Goal: Task Accomplishment & Management: Complete application form

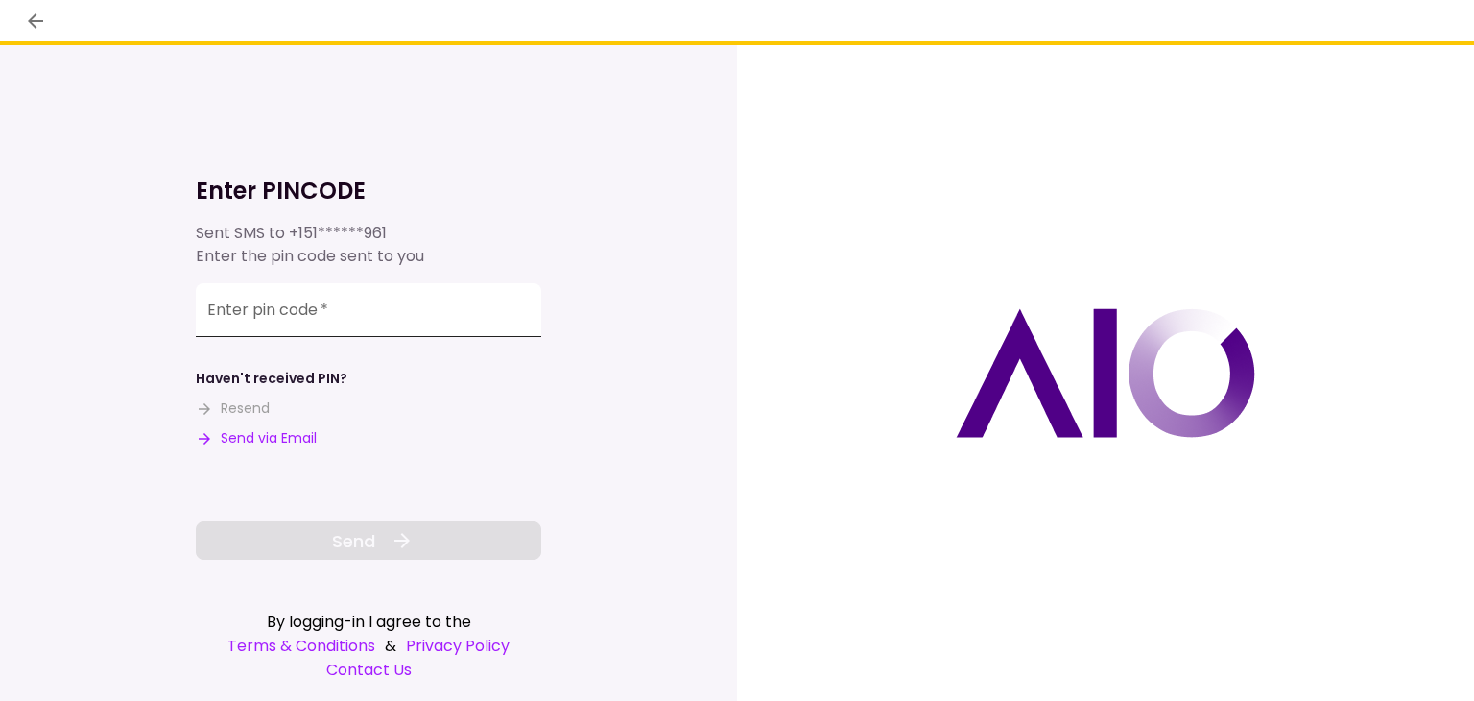
click at [273, 305] on div "Enter pin code   *" at bounding box center [369, 310] width 346 height 54
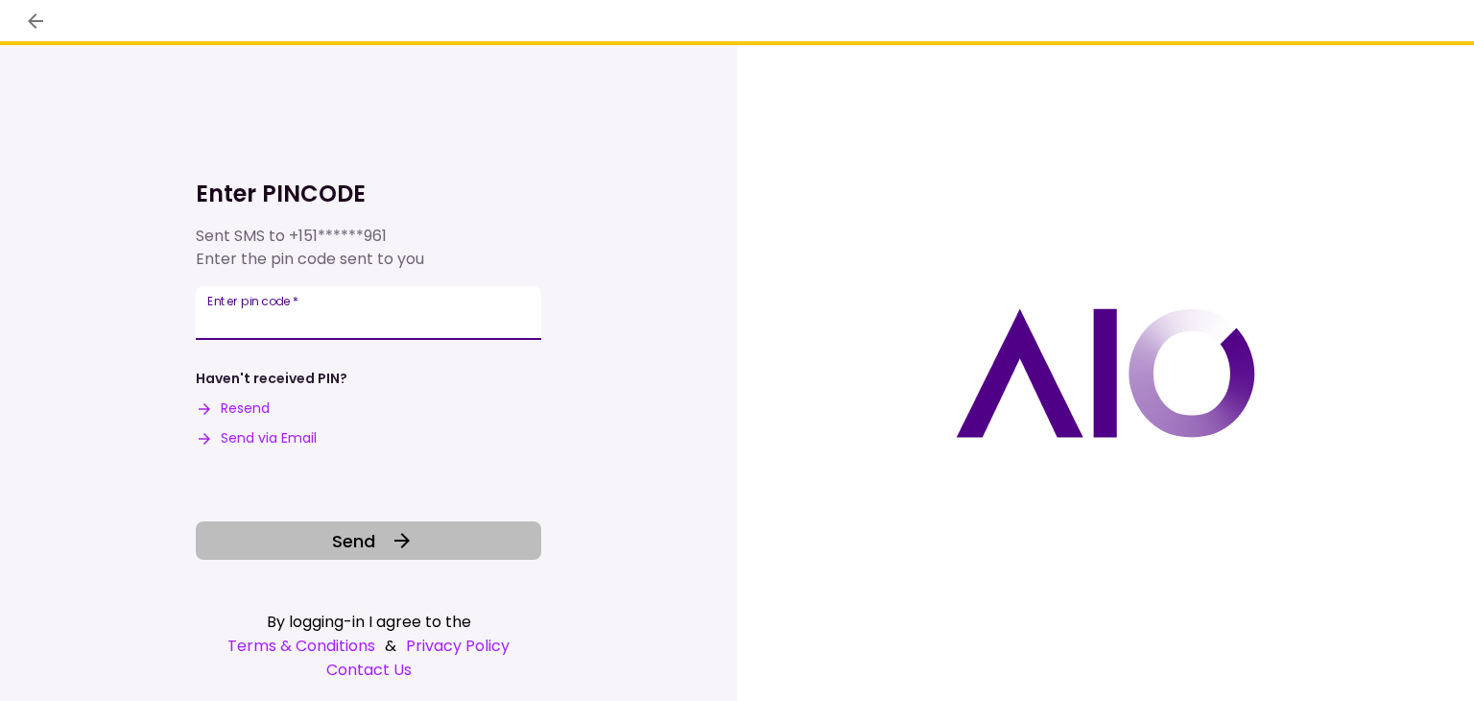
type input "******"
click at [281, 531] on button "Send" at bounding box center [369, 540] width 346 height 38
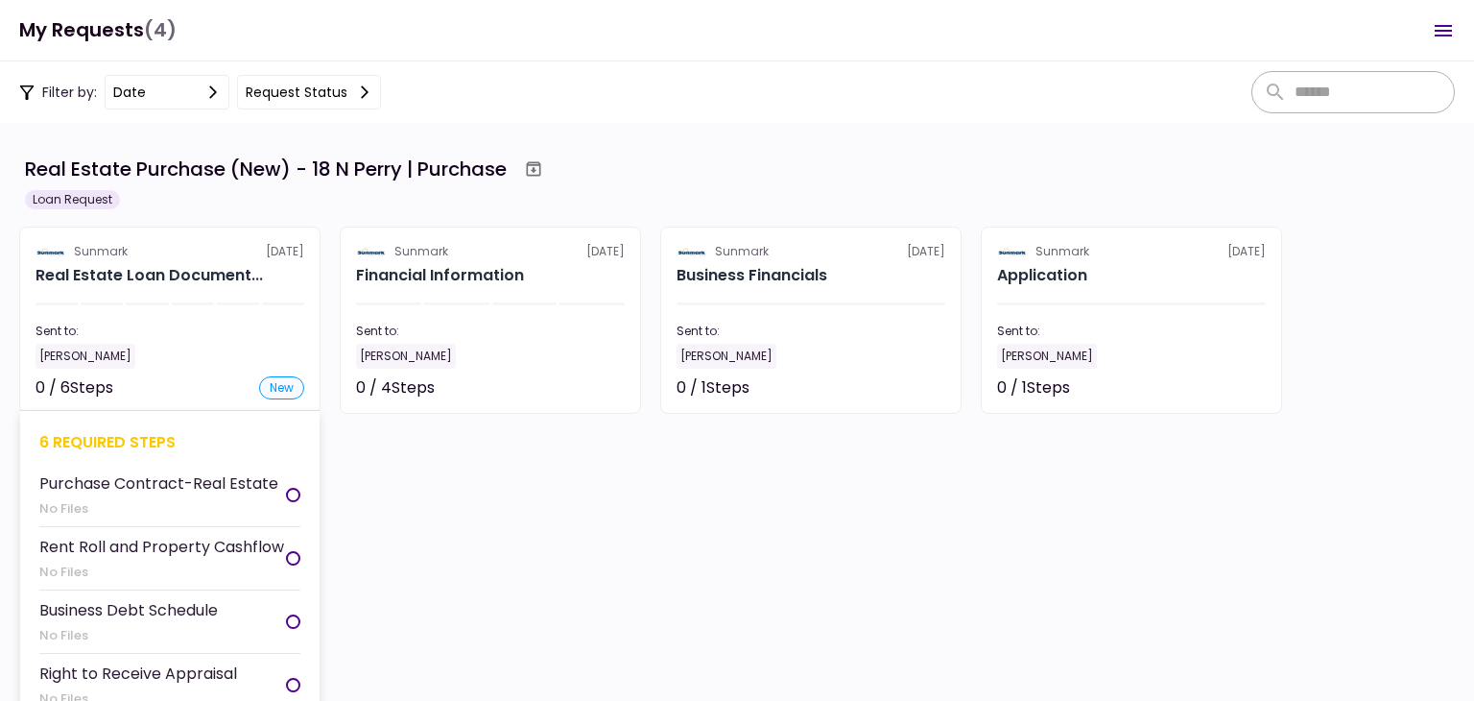
click at [155, 303] on div at bounding box center [147, 303] width 42 height 3
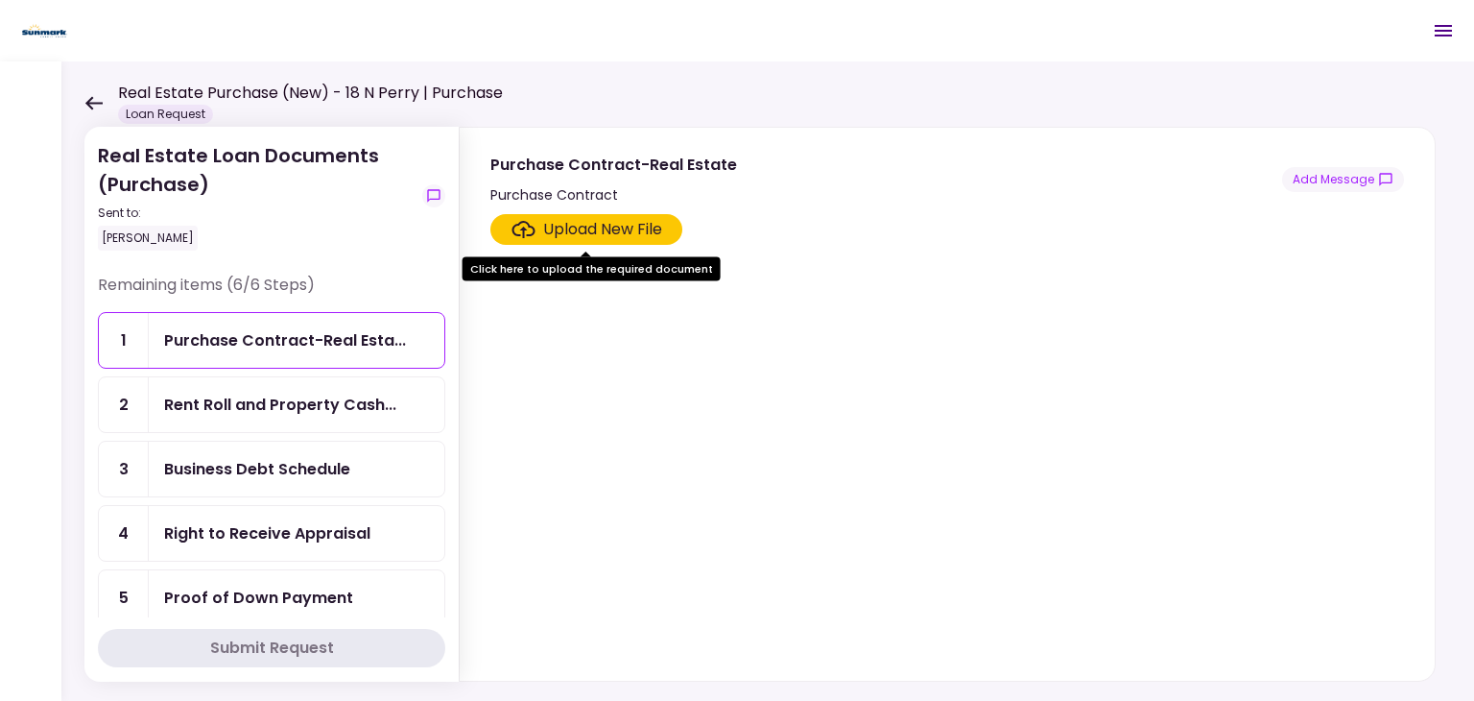
click at [591, 224] on div "Upload New File" at bounding box center [602, 229] width 119 height 23
click at [0, 0] on input "Upload New File" at bounding box center [0, 0] width 0 height 0
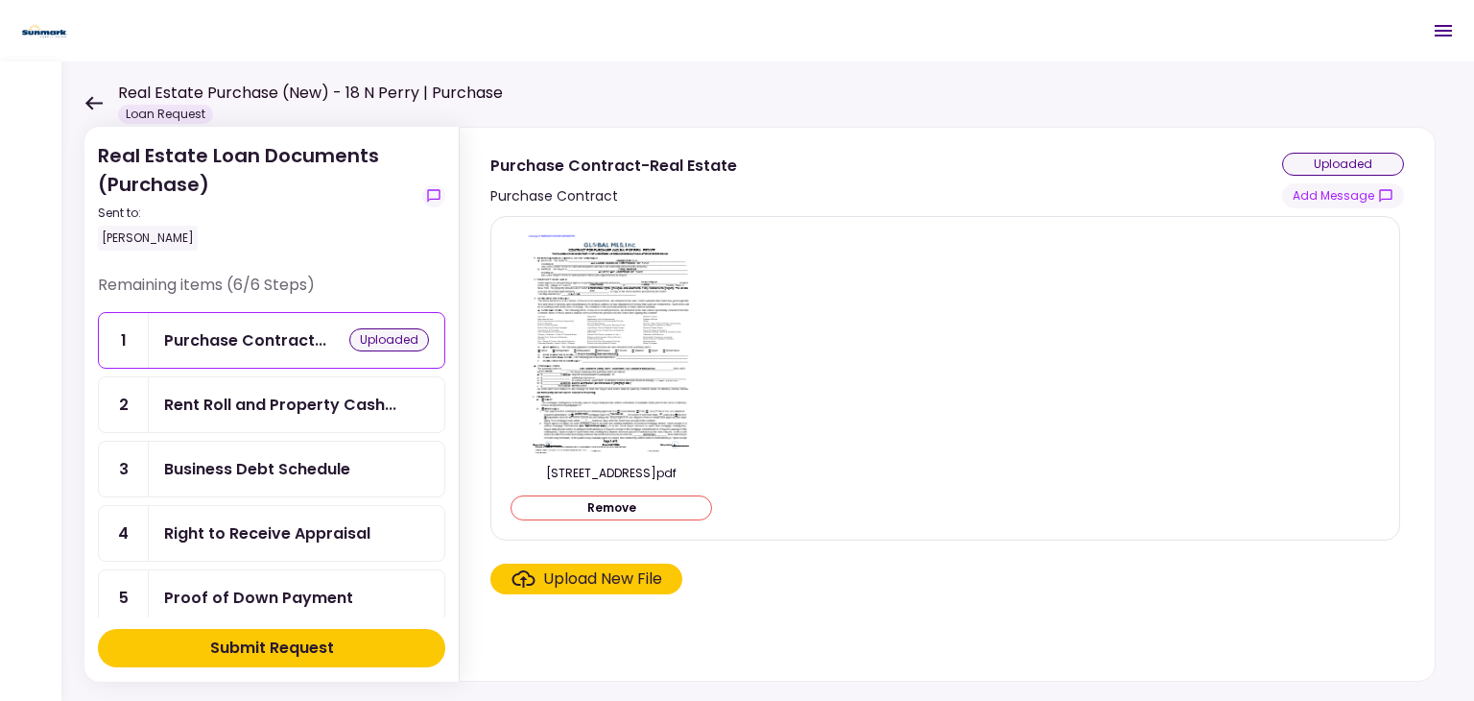
click at [310, 385] on div "Rent Roll and Property Cash..." at bounding box center [297, 404] width 296 height 55
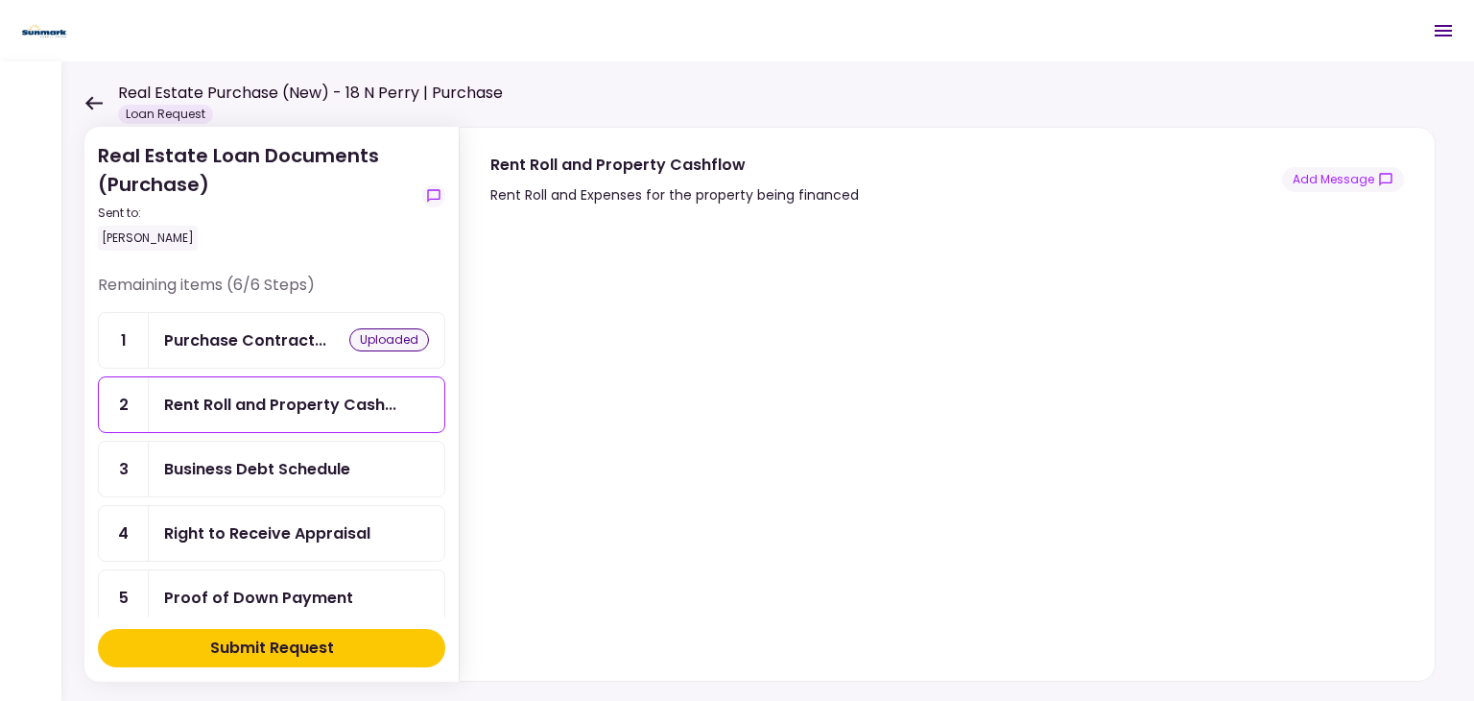
click at [246, 459] on div "Business Debt Schedule" at bounding box center [257, 469] width 186 height 24
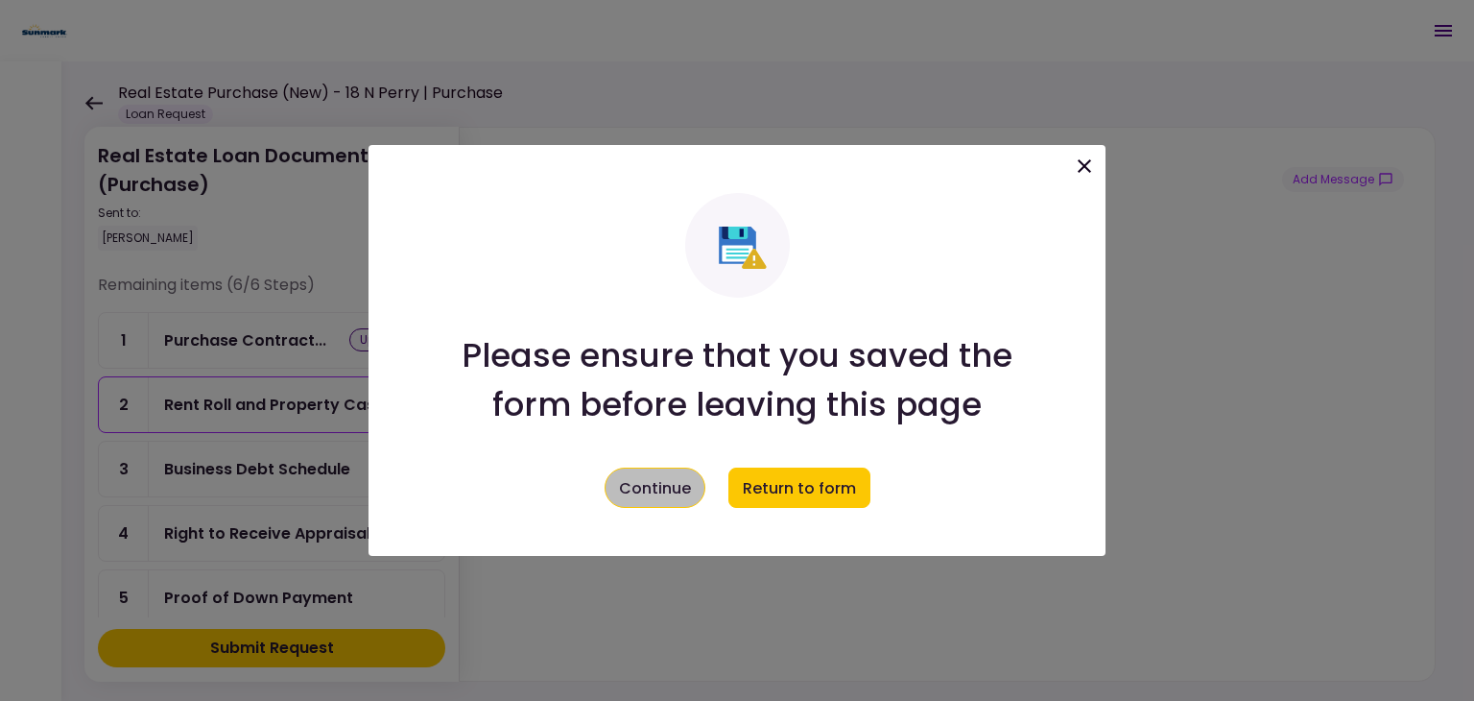
click at [693, 484] on button "Continue" at bounding box center [655, 487] width 101 height 40
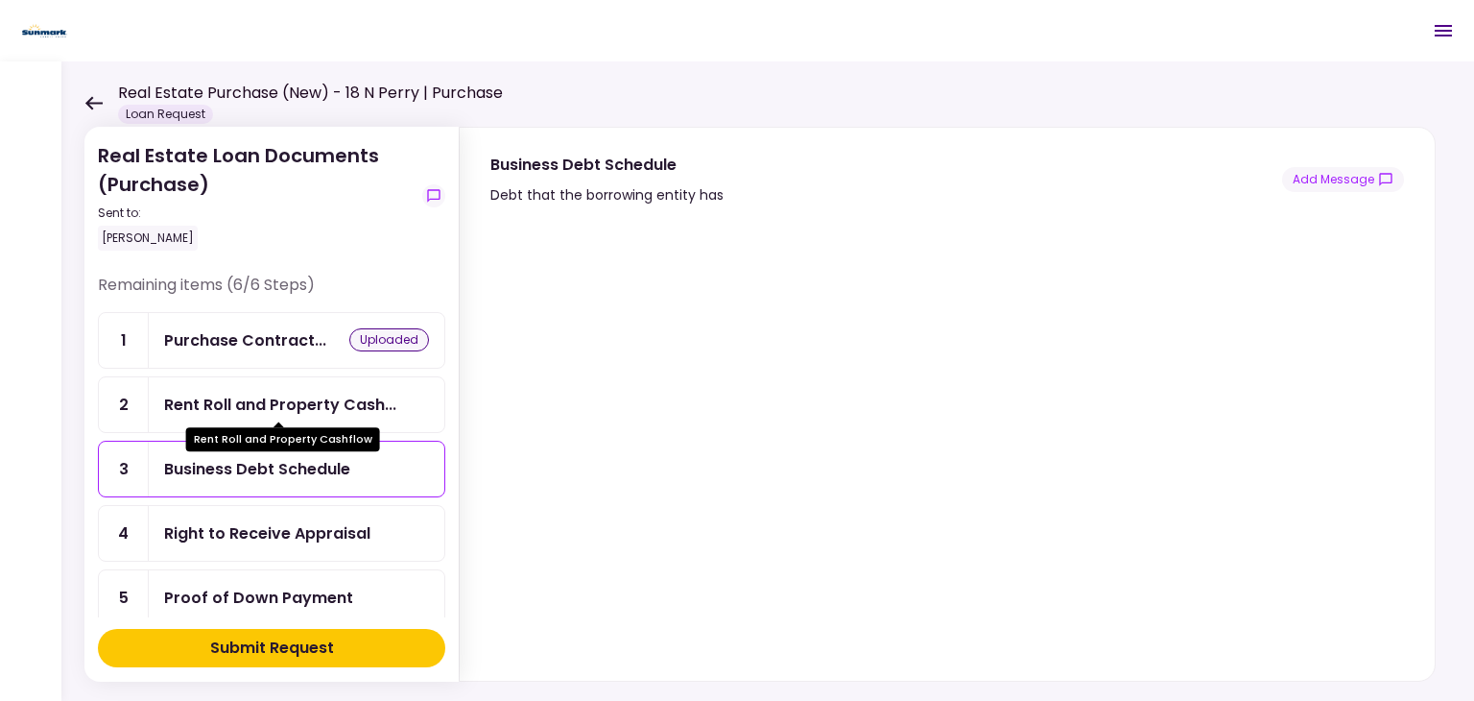
click at [319, 393] on div "Rent Roll and Property Cash..." at bounding box center [280, 405] width 232 height 24
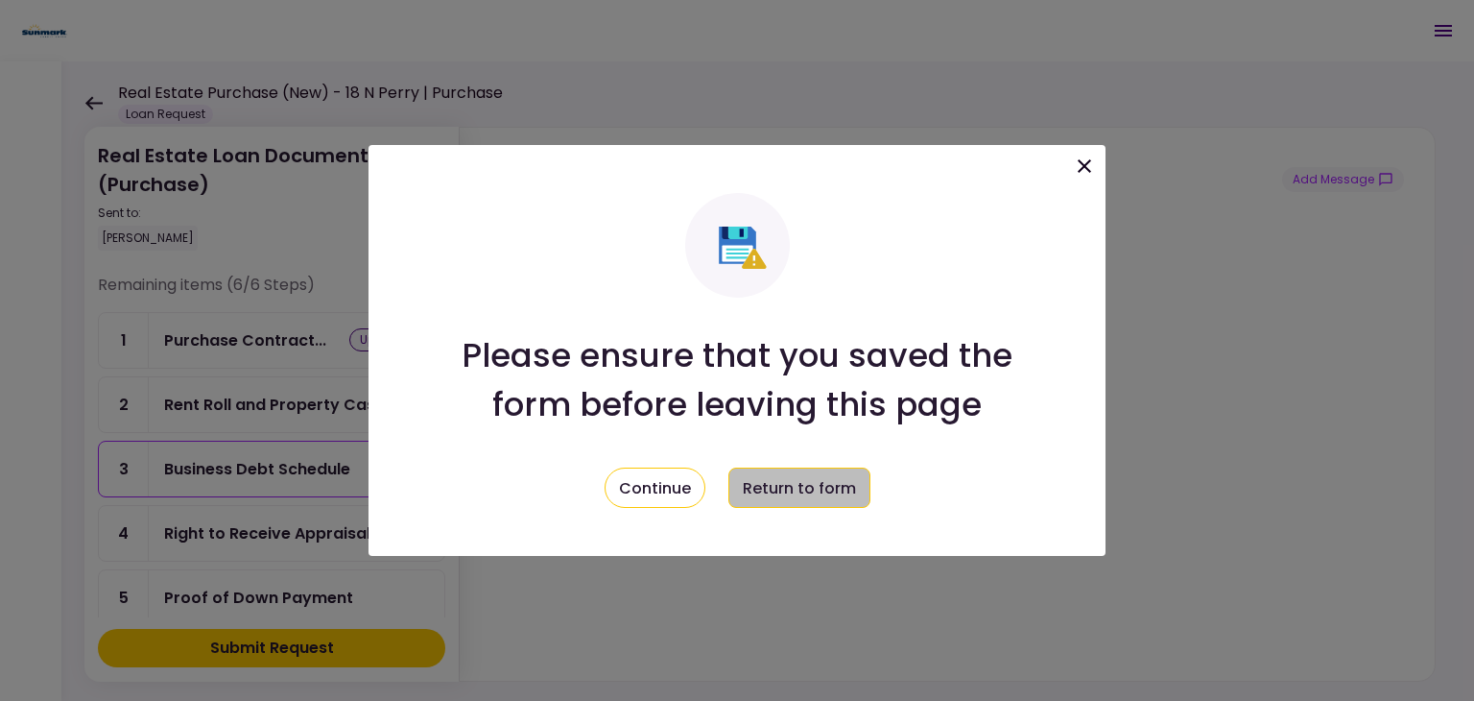
click at [781, 481] on button "Return to form" at bounding box center [800, 487] width 142 height 40
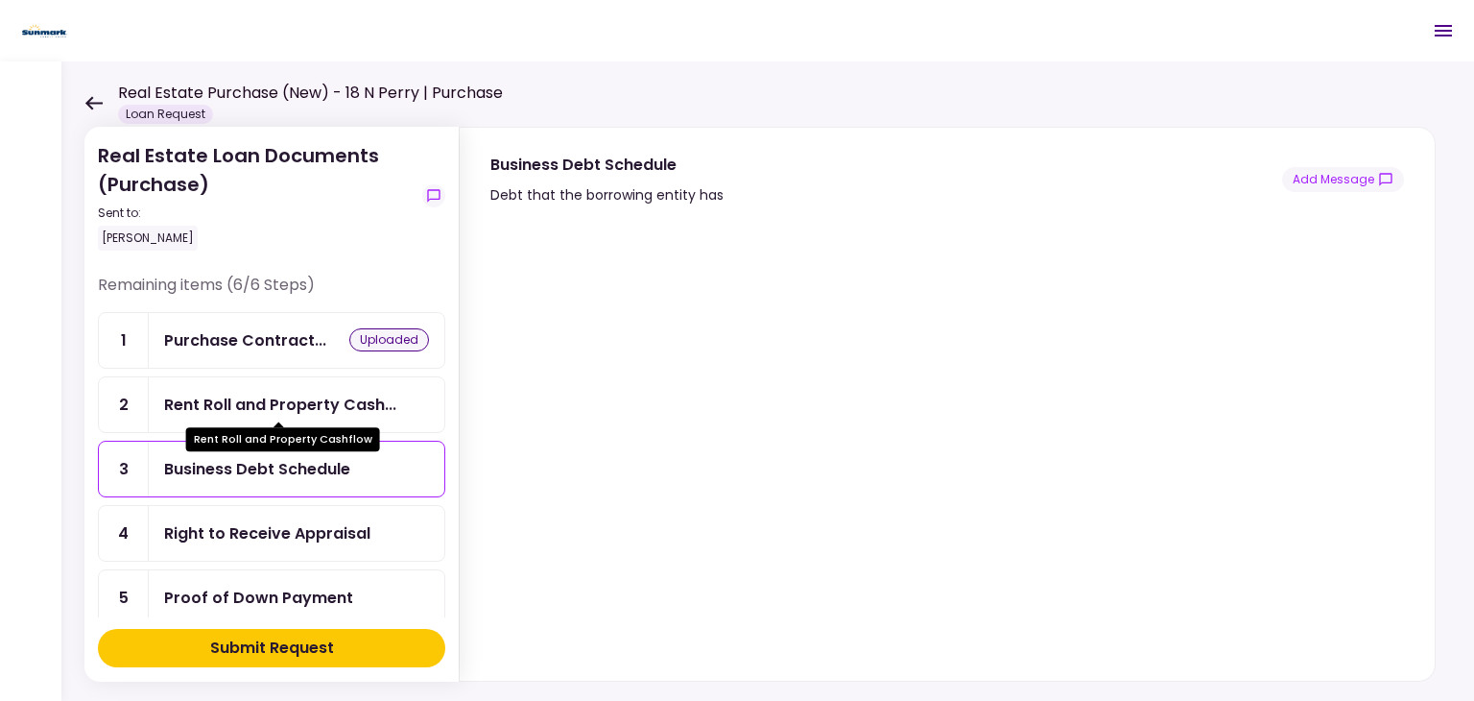
click at [253, 402] on div "Rent Roll and Property Cash..." at bounding box center [280, 405] width 232 height 24
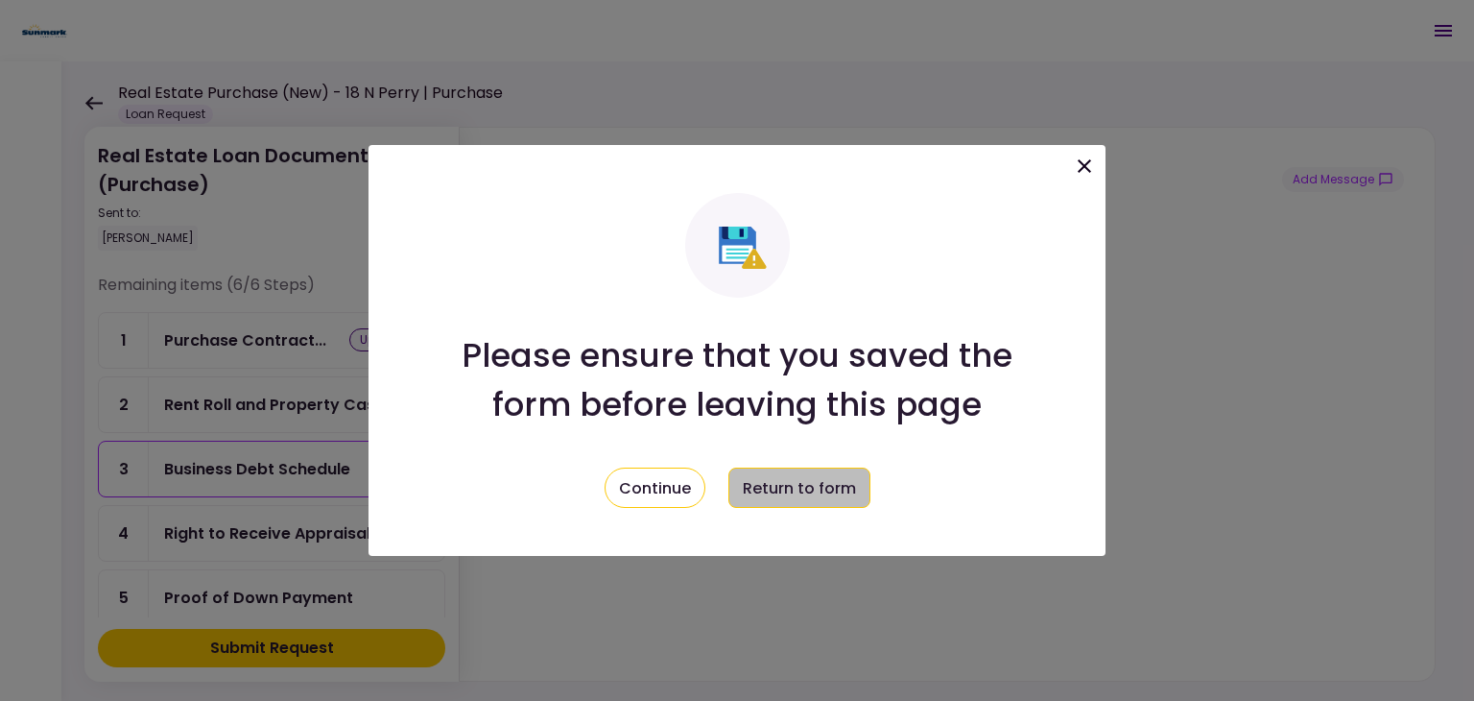
click at [792, 489] on button "Return to form" at bounding box center [800, 487] width 142 height 40
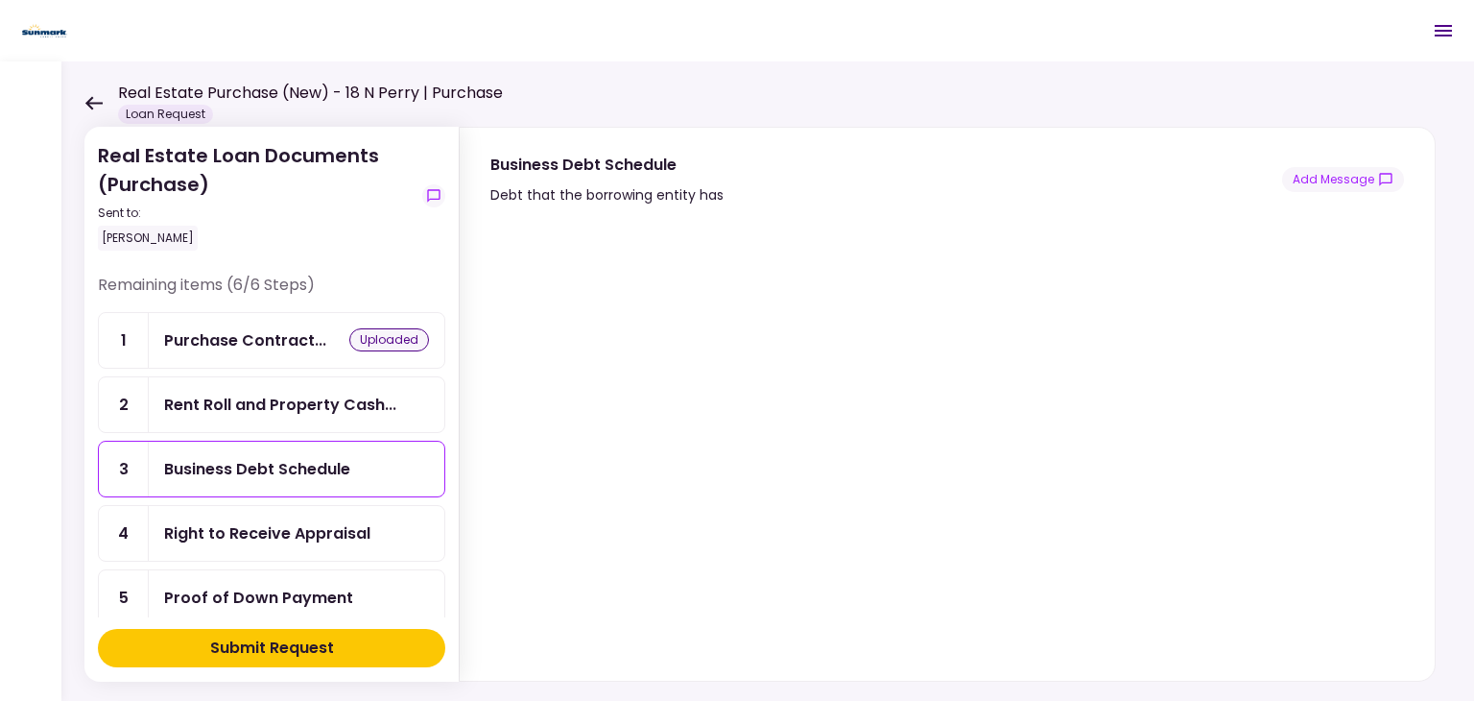
click at [224, 393] on div "Rent Roll and Property Cash..." at bounding box center [280, 405] width 232 height 24
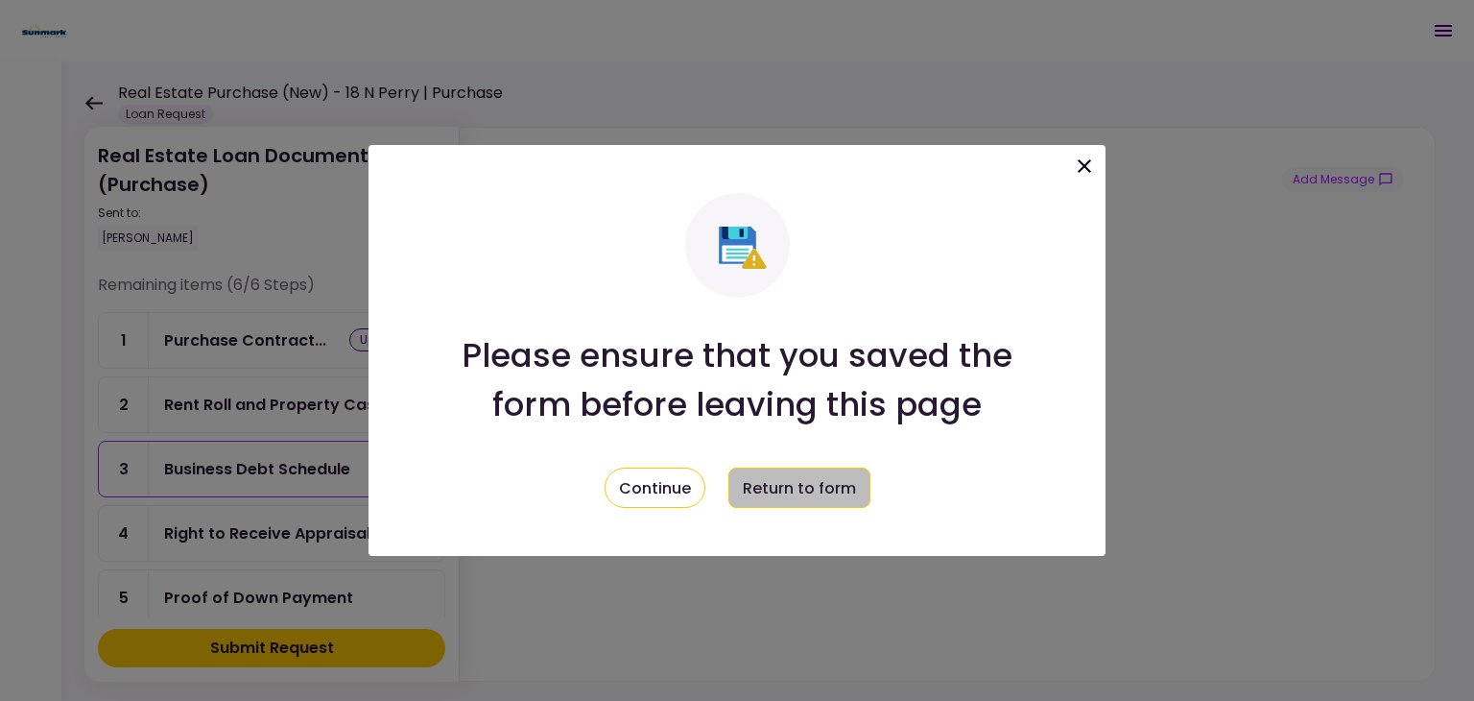
click at [781, 498] on button "Return to form" at bounding box center [800, 487] width 142 height 40
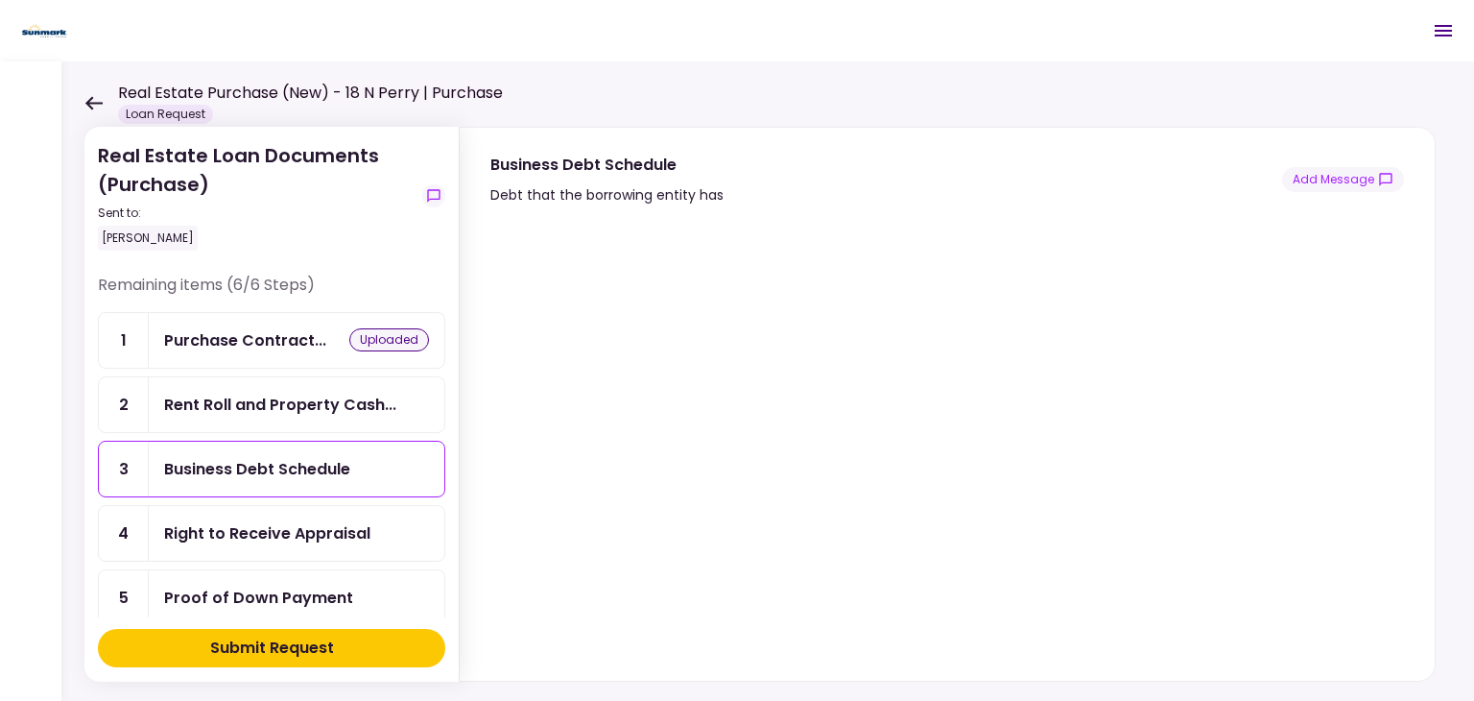
click at [161, 411] on div "Rent Roll and Property Cash..." at bounding box center [297, 404] width 296 height 55
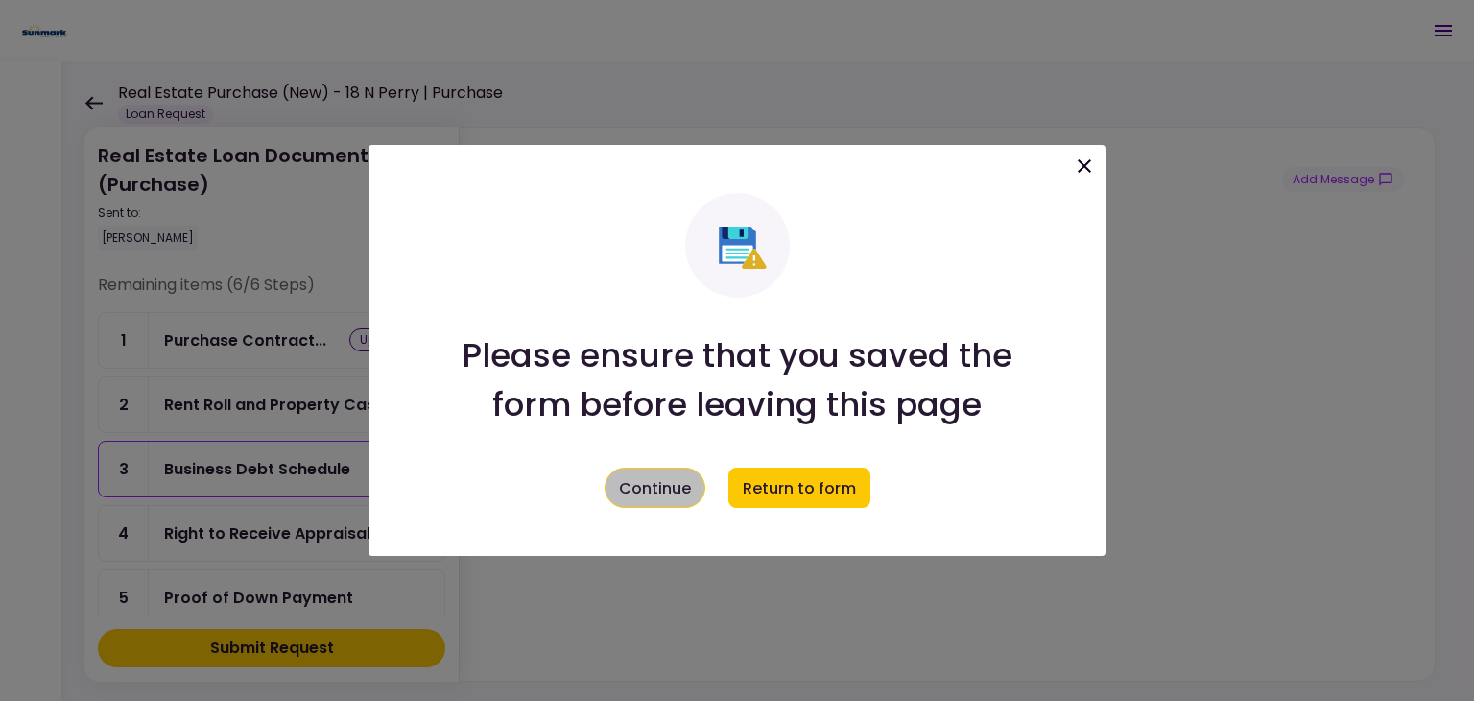
click at [632, 485] on button "Continue" at bounding box center [655, 487] width 101 height 40
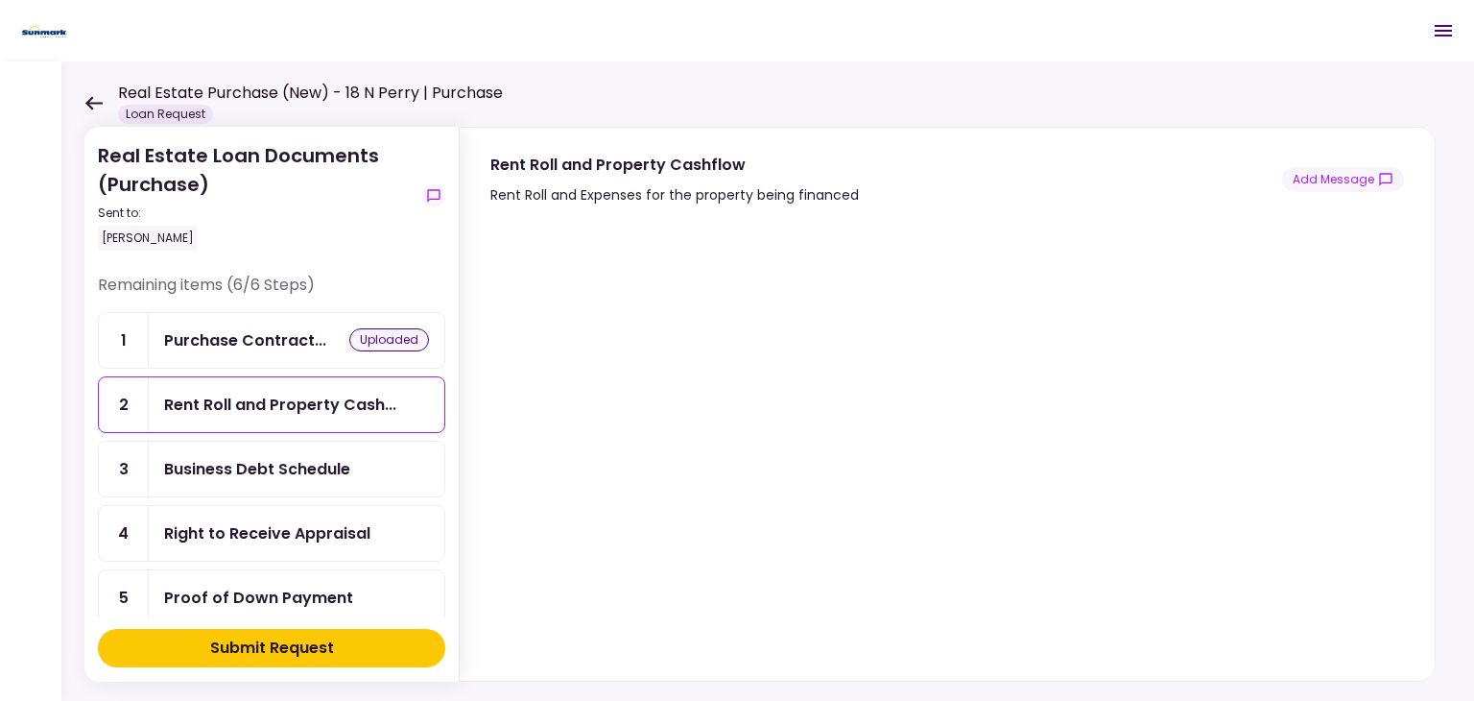
click at [291, 471] on div "Business Debt Schedule" at bounding box center [257, 469] width 186 height 24
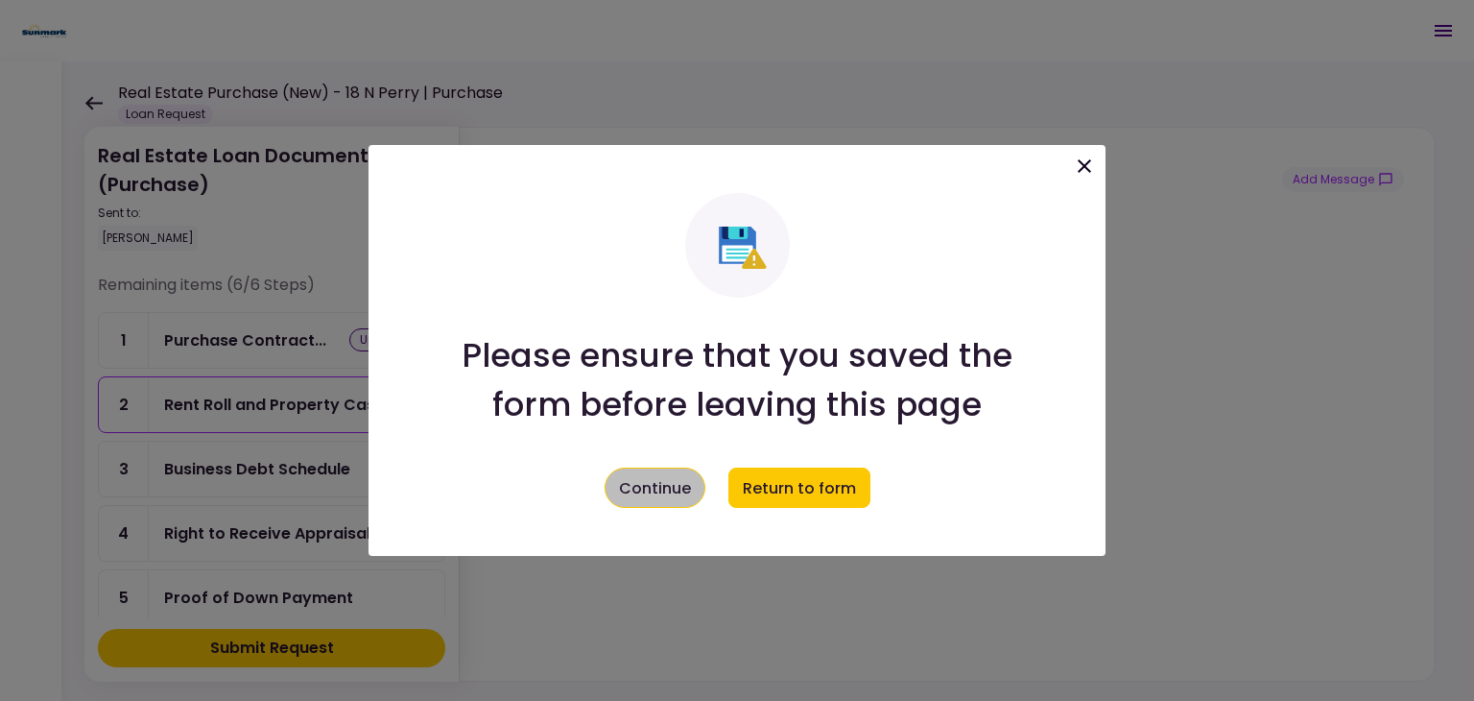
click at [681, 497] on button "Continue" at bounding box center [655, 487] width 101 height 40
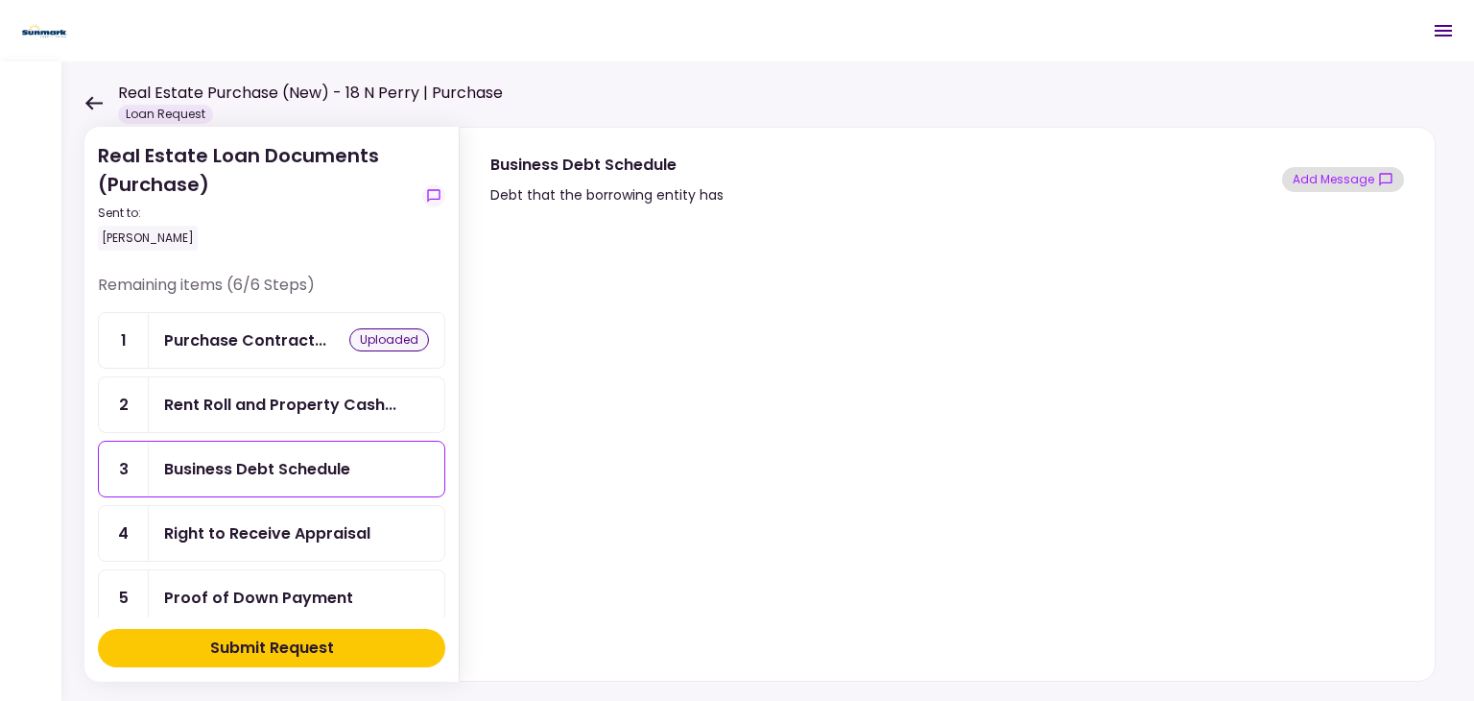
click at [1328, 179] on button "Add Message" at bounding box center [1343, 179] width 122 height 25
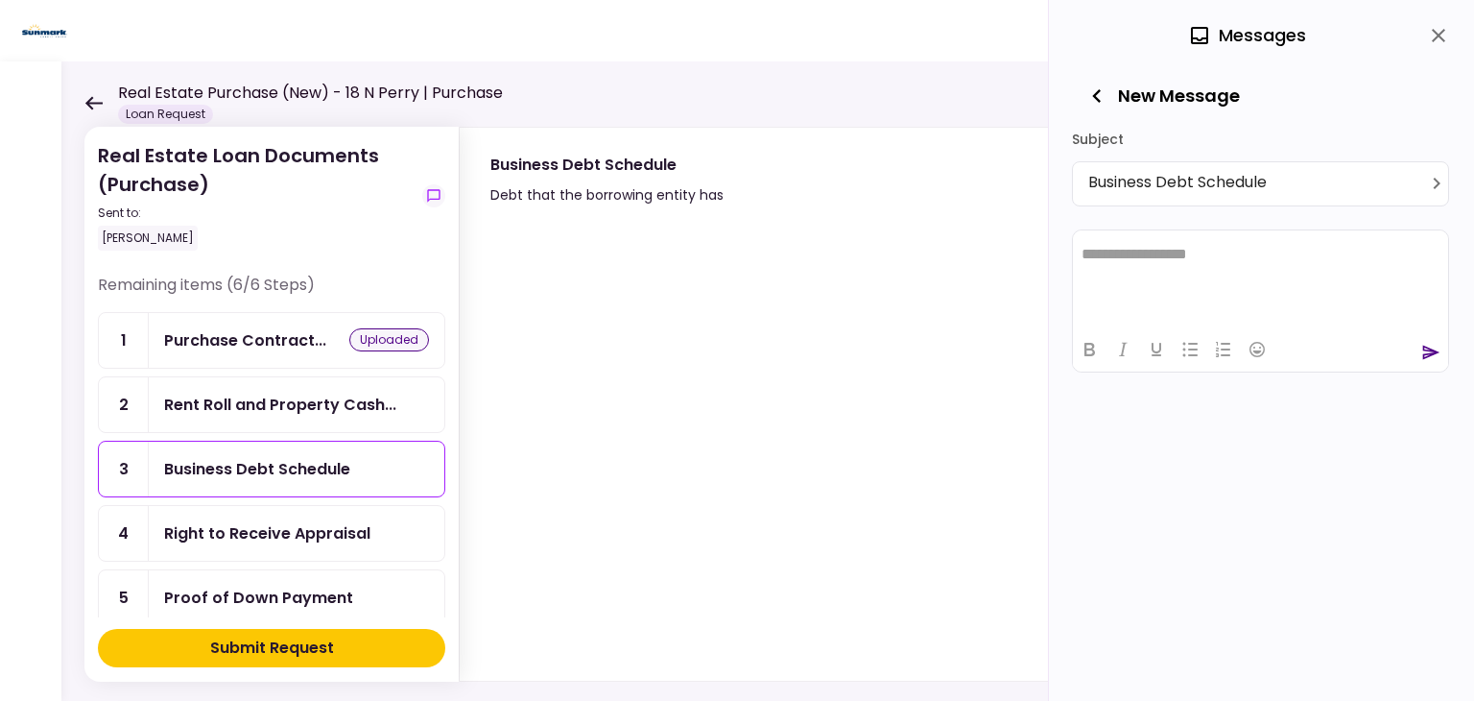
click at [1180, 268] on html "**********" at bounding box center [1260, 253] width 375 height 48
click at [1430, 356] on icon "send" at bounding box center [1430, 352] width 19 height 19
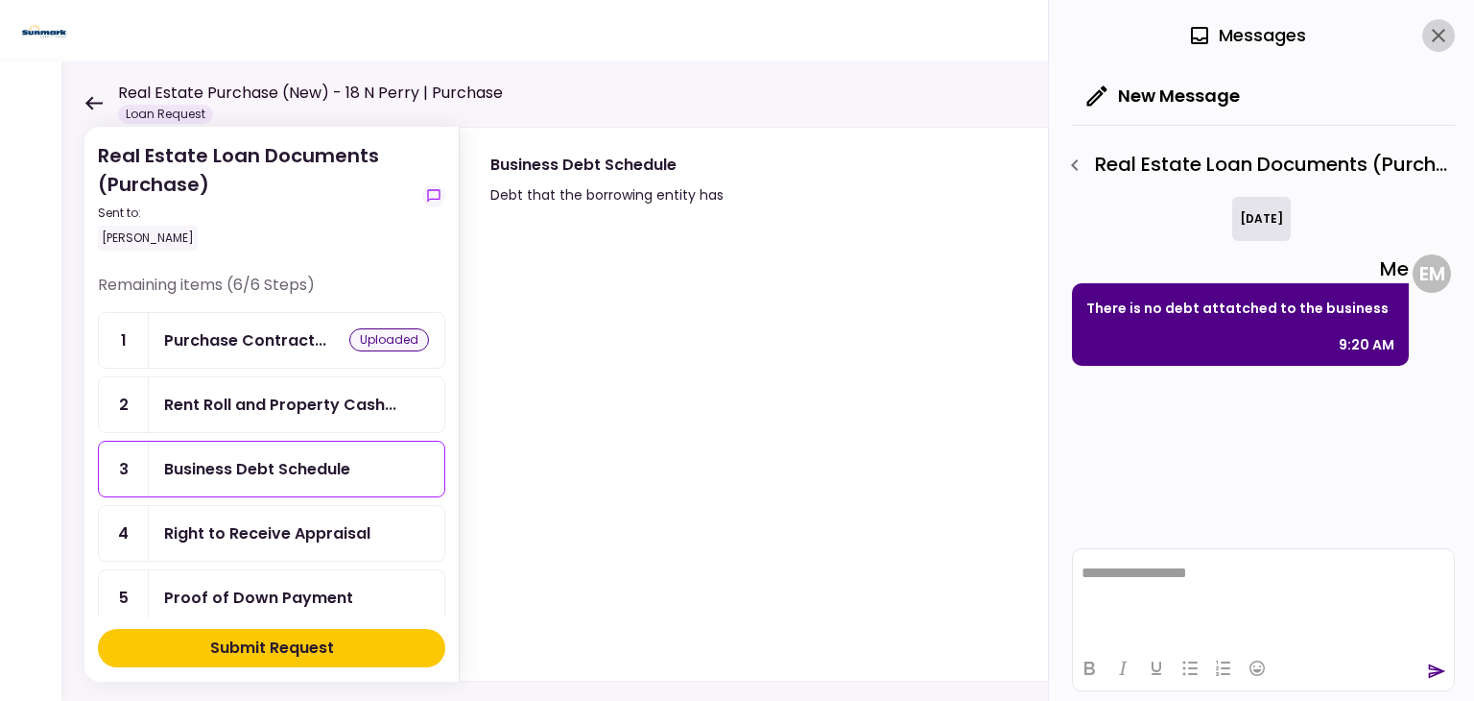
click at [1443, 32] on icon "close" at bounding box center [1438, 35] width 13 height 13
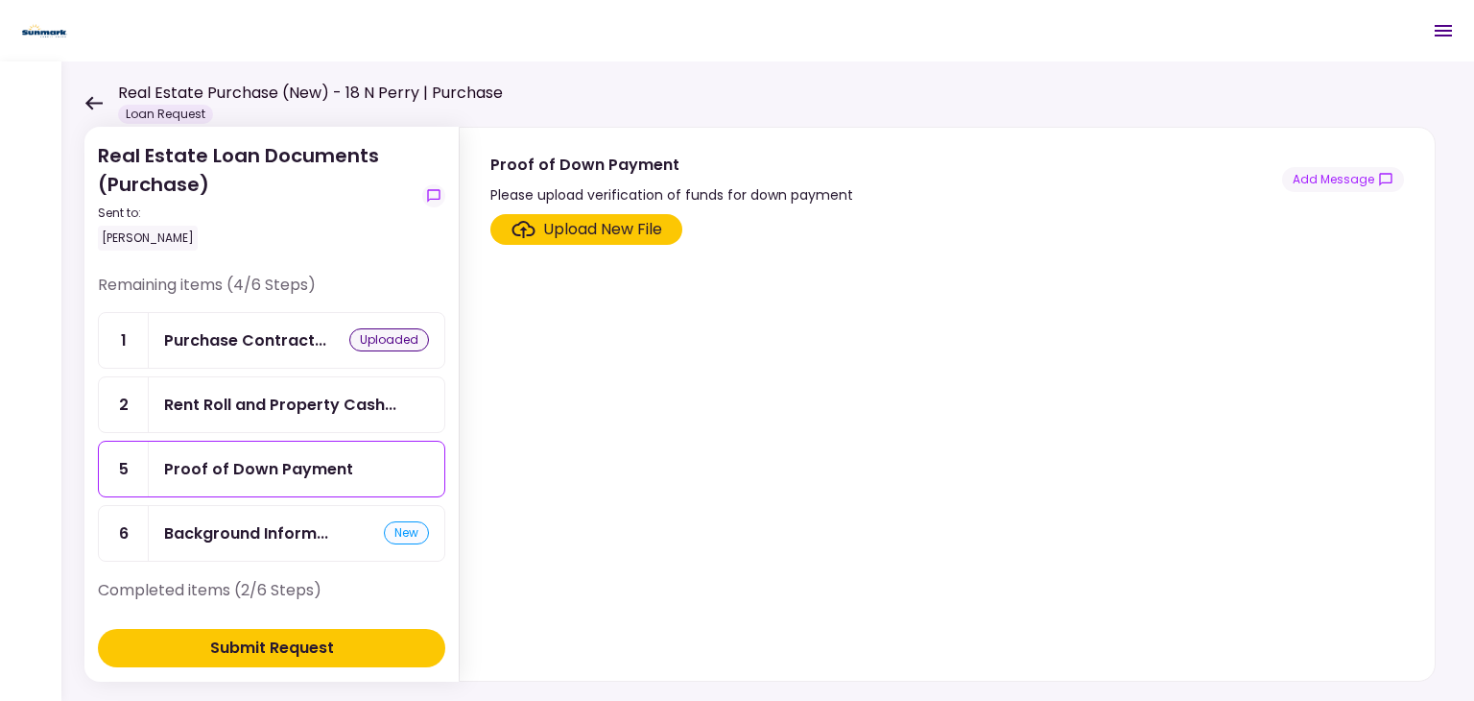
click at [598, 235] on div "Upload New File" at bounding box center [602, 229] width 119 height 23
click at [0, 0] on input "Upload New File" at bounding box center [0, 0] width 0 height 0
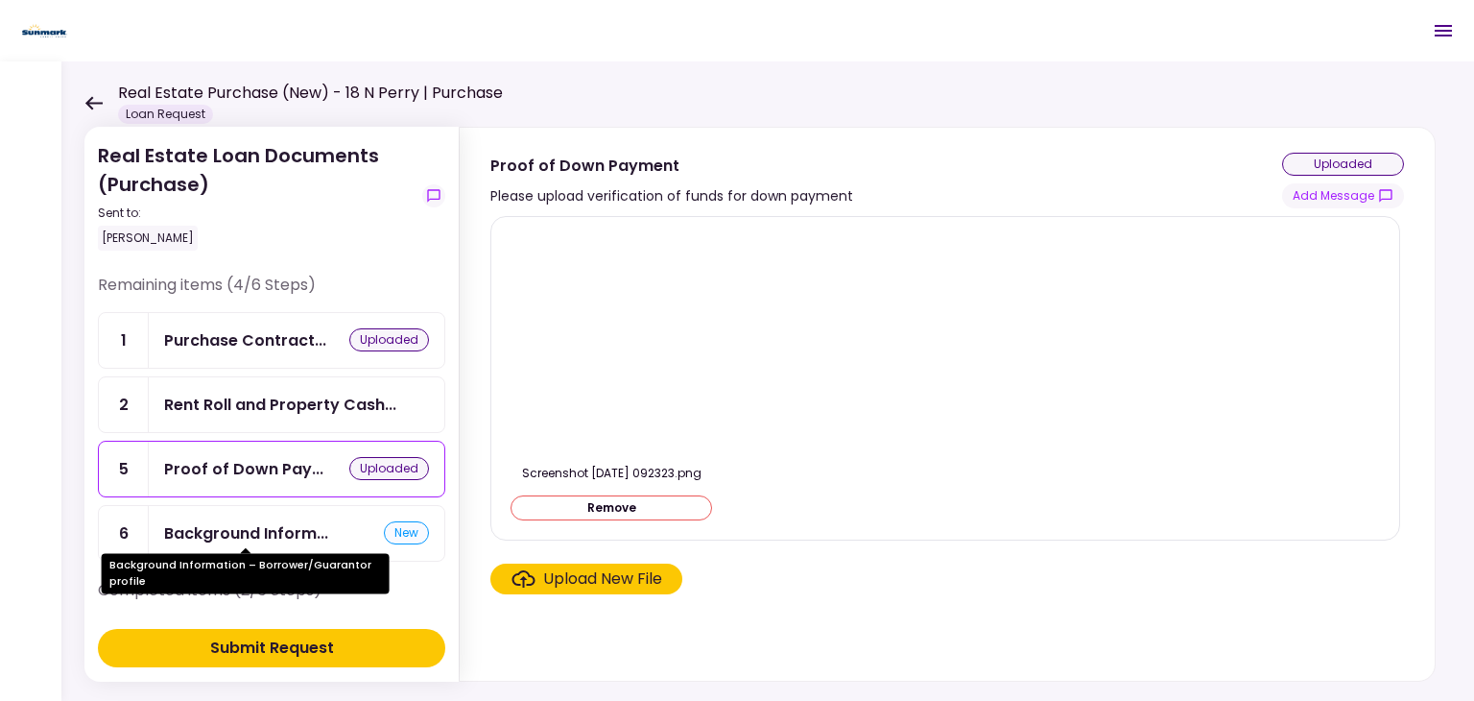
click at [257, 529] on div "Background Inform..." at bounding box center [246, 533] width 164 height 24
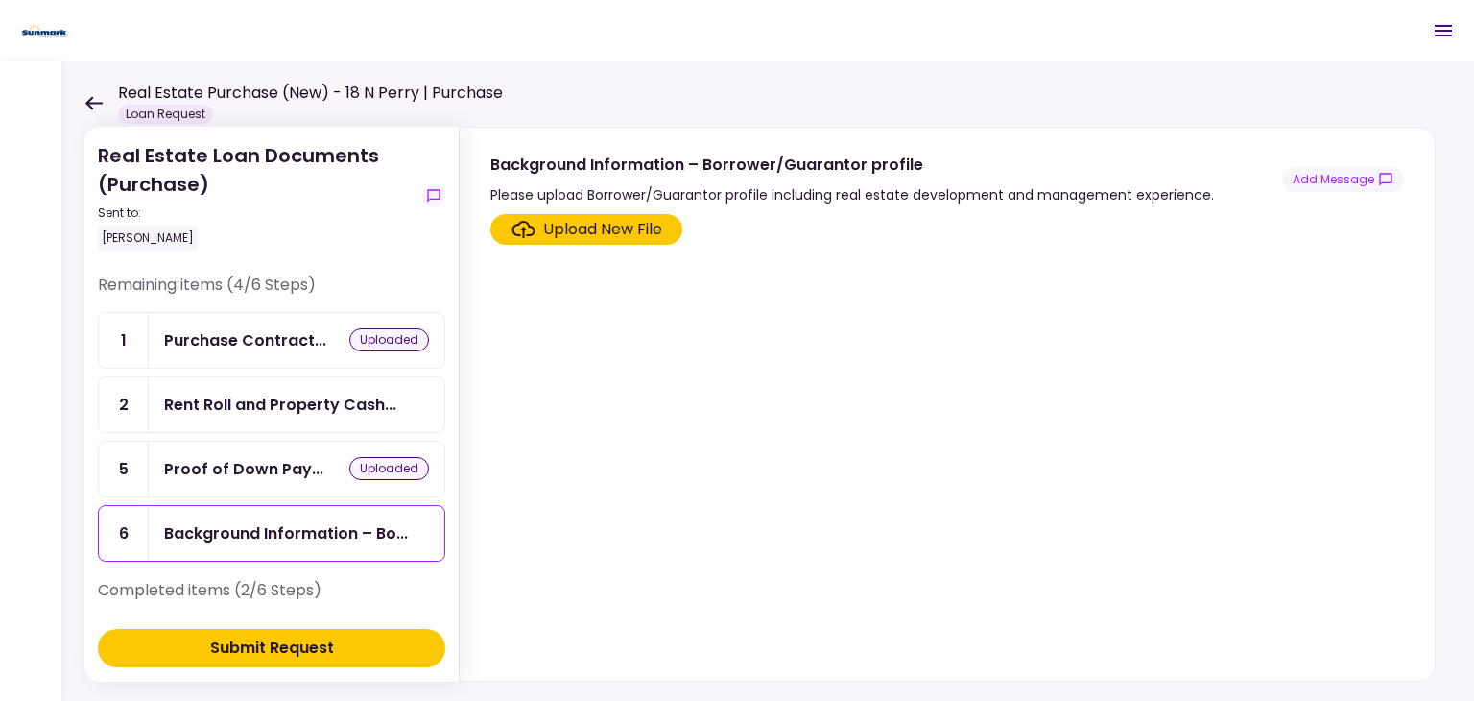
scroll to position [131, 0]
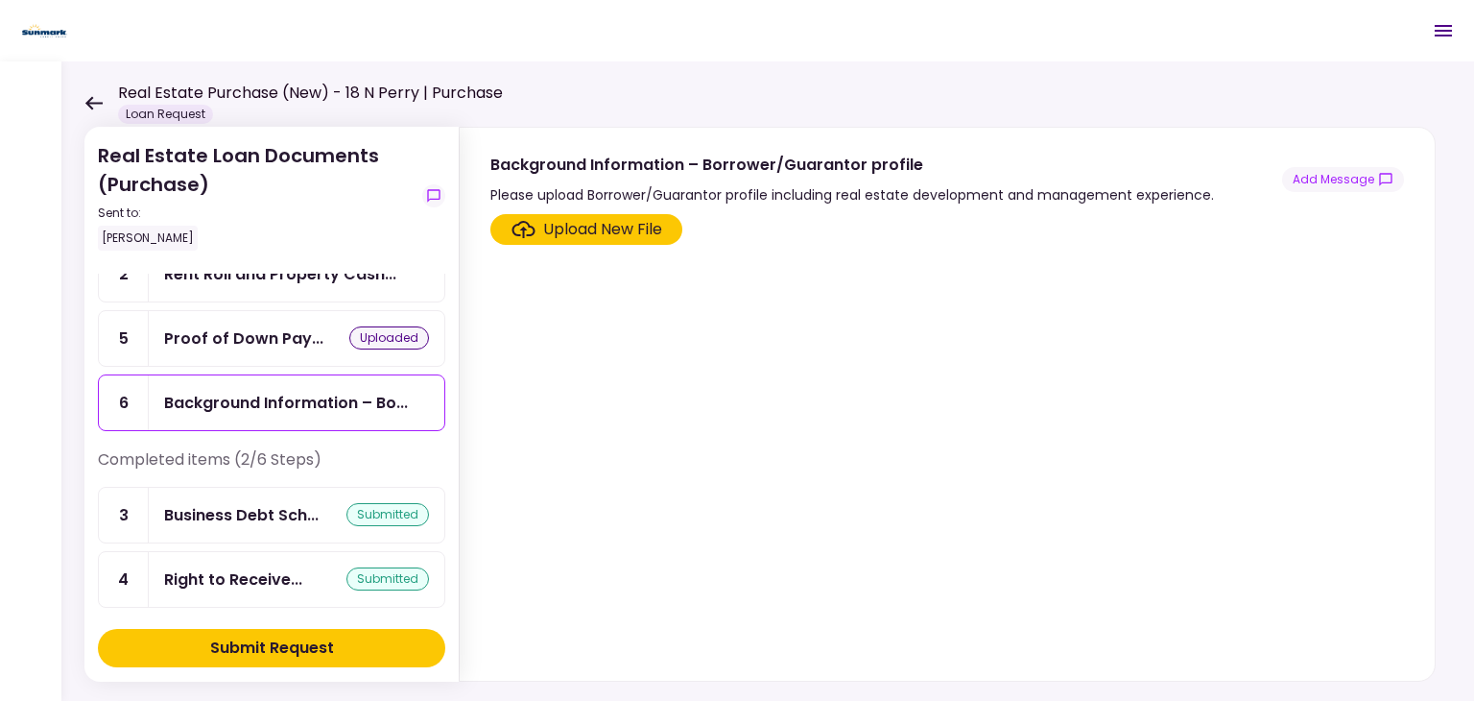
click at [241, 639] on div "Submit Request" at bounding box center [272, 647] width 124 height 23
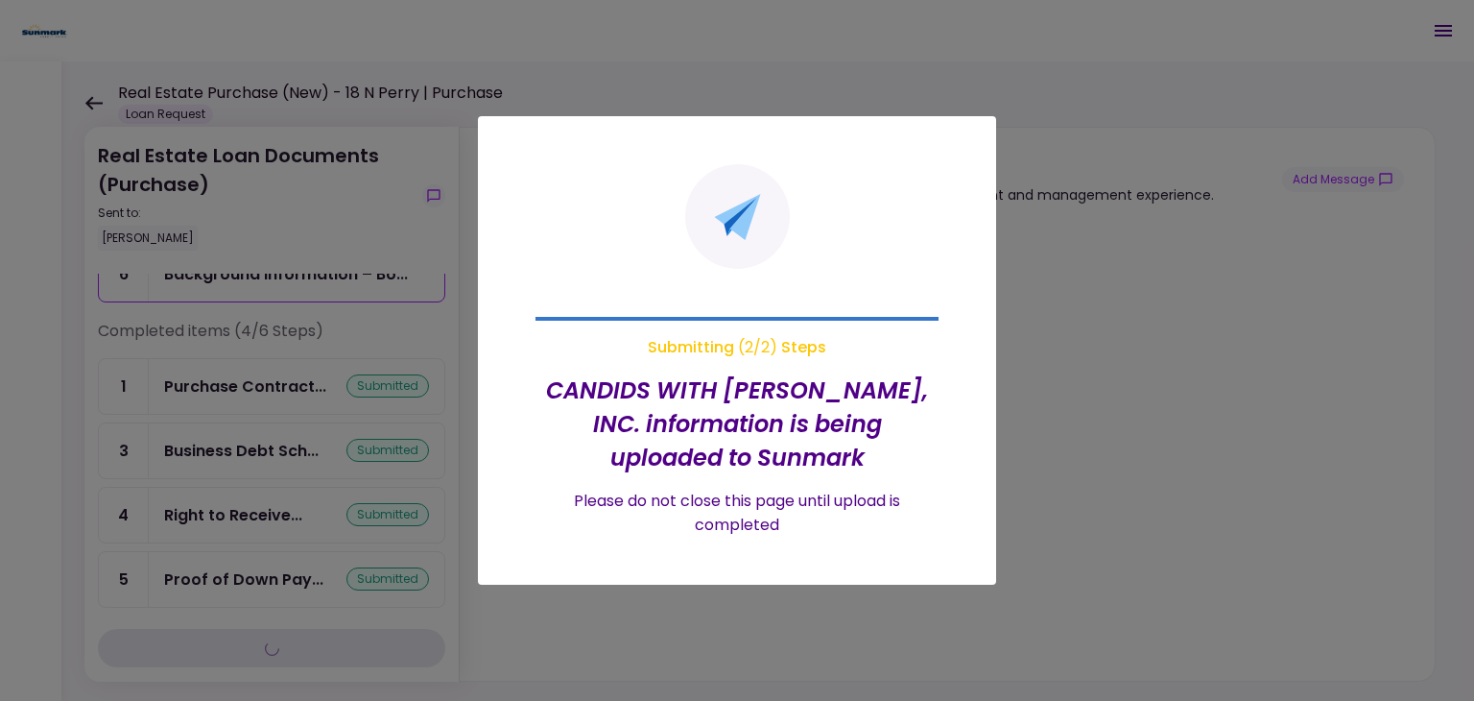
scroll to position [67, 0]
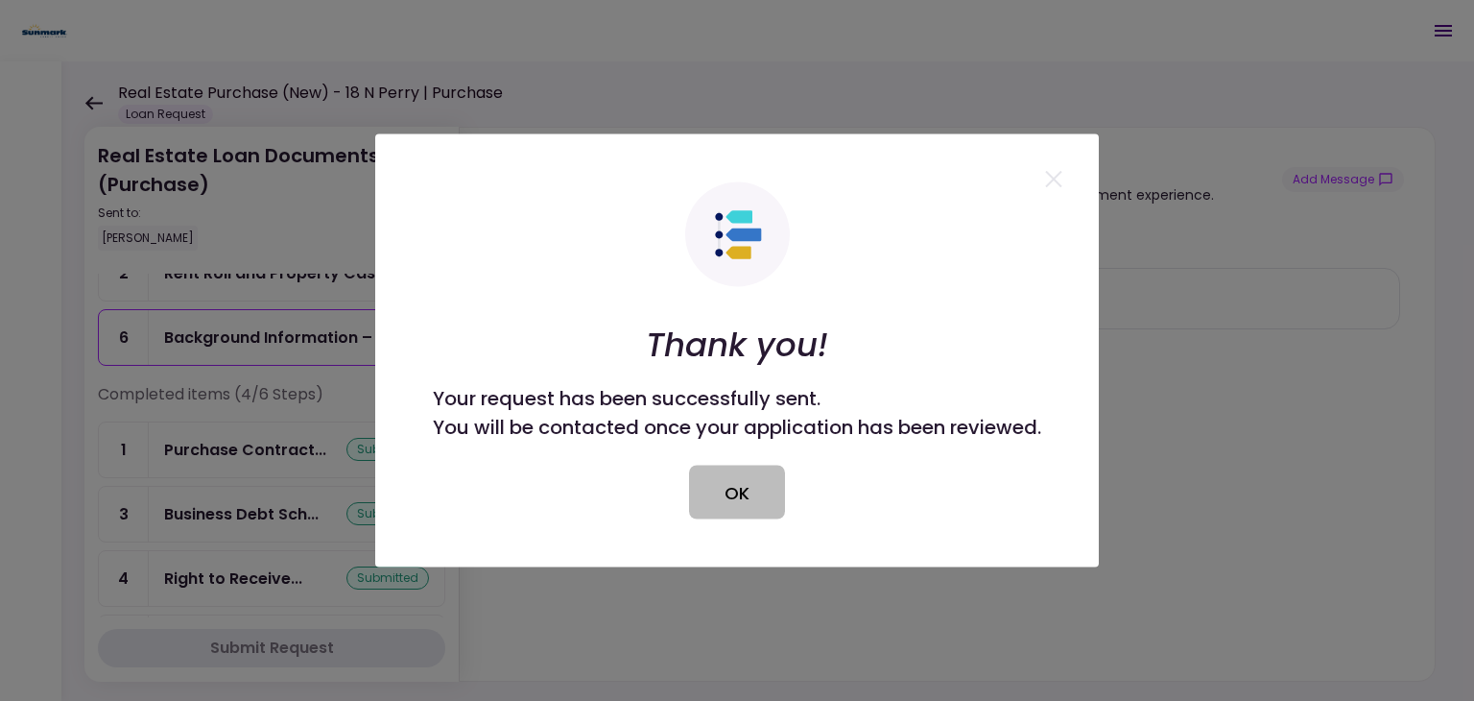
click at [737, 498] on button "OK" at bounding box center [737, 493] width 96 height 54
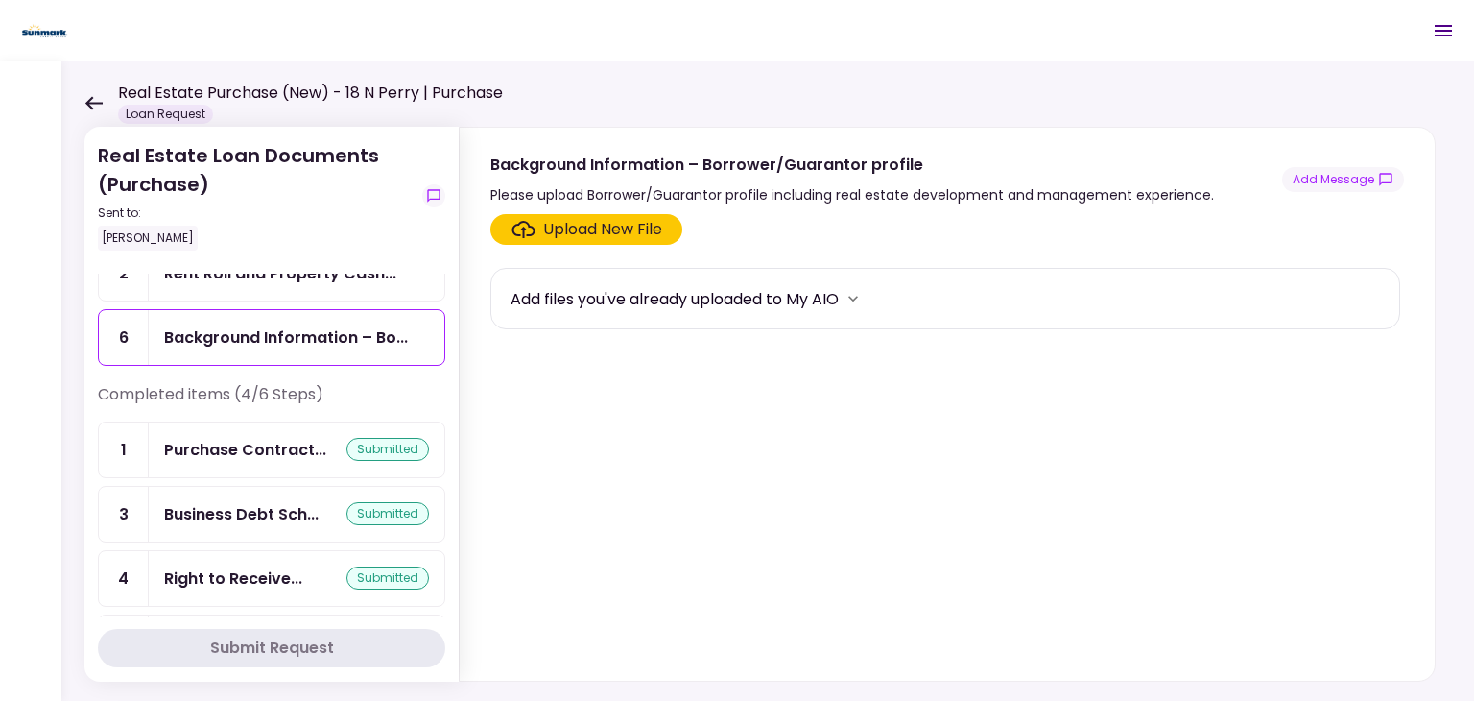
scroll to position [0, 0]
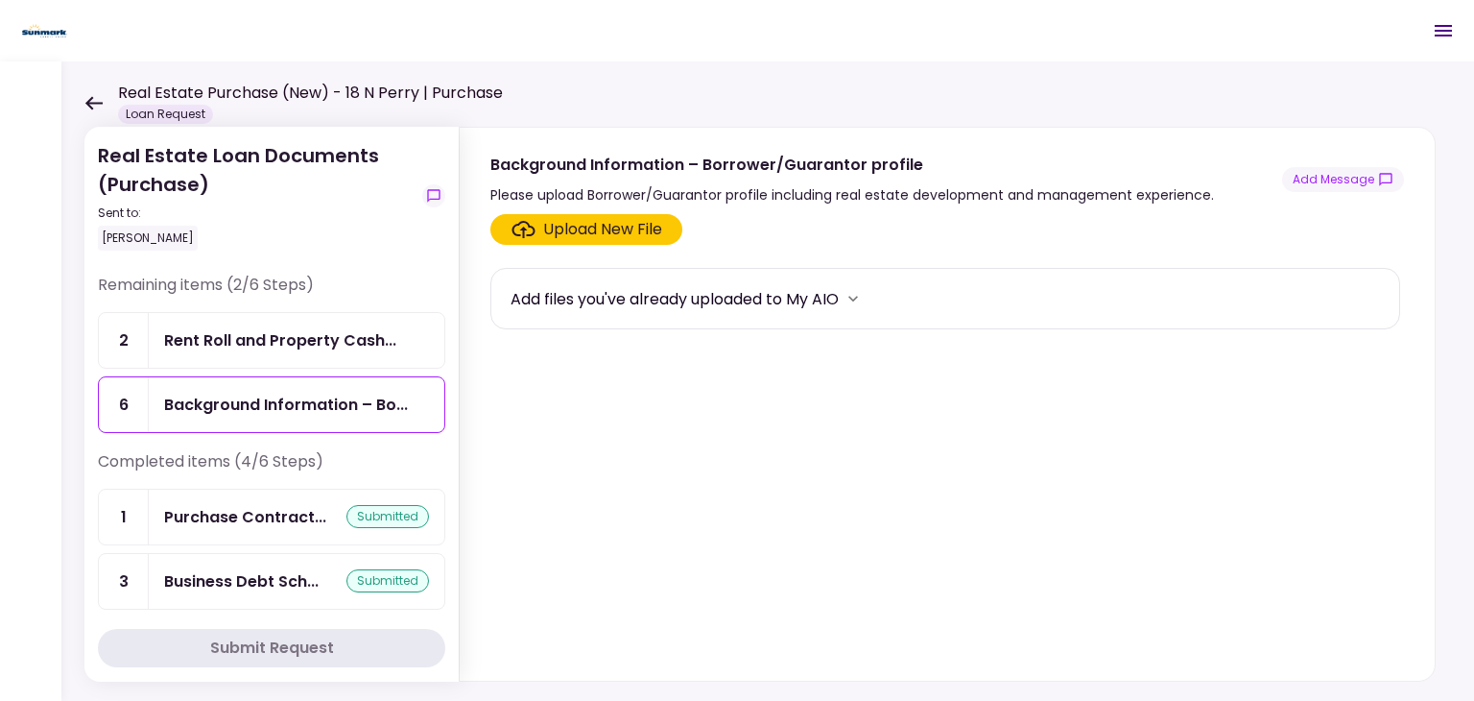
click at [87, 102] on icon at bounding box center [93, 102] width 17 height 13
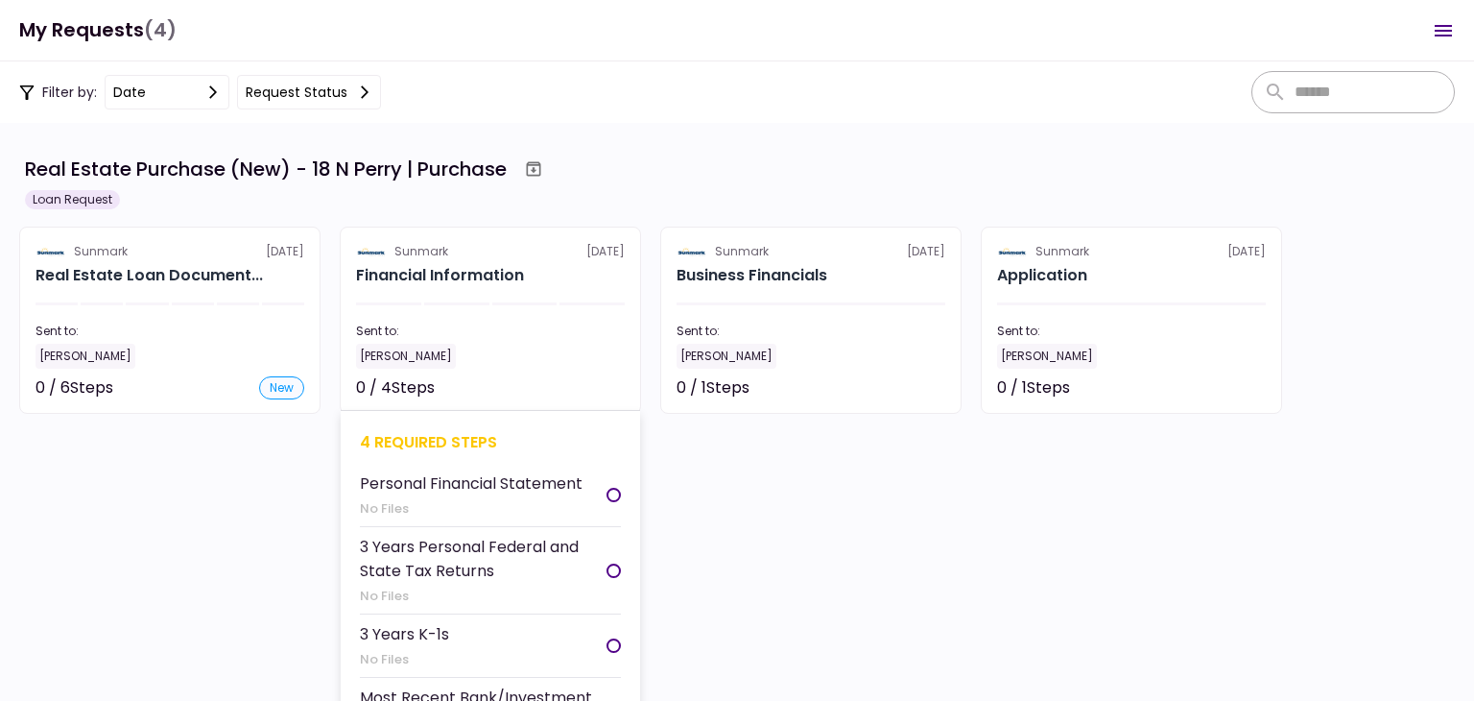
click at [547, 327] on div "Sent to:" at bounding box center [490, 331] width 269 height 17
